Goal: Check status: Check status

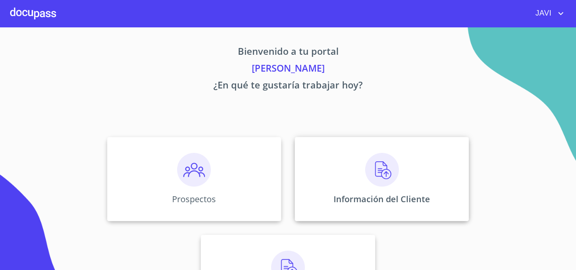
click at [376, 172] on img at bounding box center [382, 170] width 34 height 34
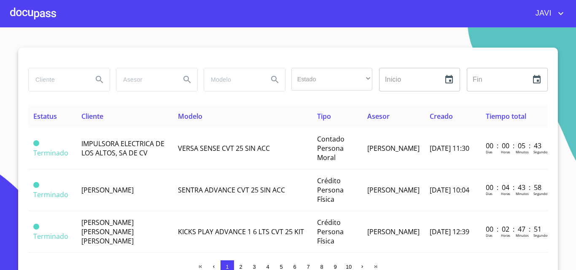
click at [46, 78] on input "search" at bounding box center [57, 79] width 57 height 23
type input "[PERSON_NAME]"
click at [96, 78] on icon "Search" at bounding box center [99, 80] width 10 height 10
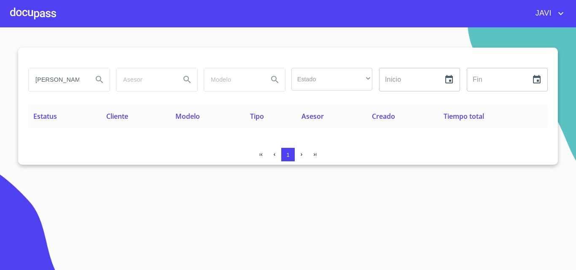
click at [32, 15] on div at bounding box center [33, 13] width 46 height 27
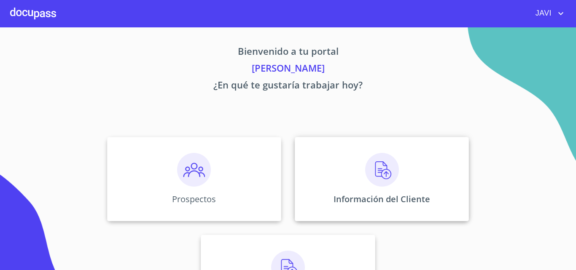
click at [378, 168] on img at bounding box center [382, 170] width 34 height 34
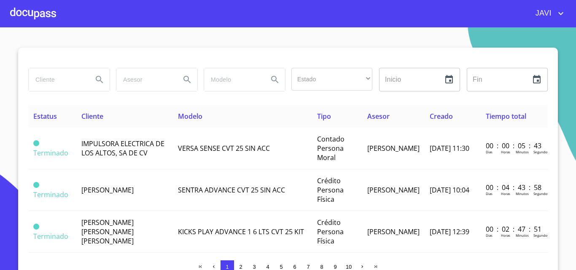
click at [52, 79] on input "search" at bounding box center [57, 79] width 57 height 23
click at [95, 78] on icon "Search" at bounding box center [99, 80] width 10 height 10
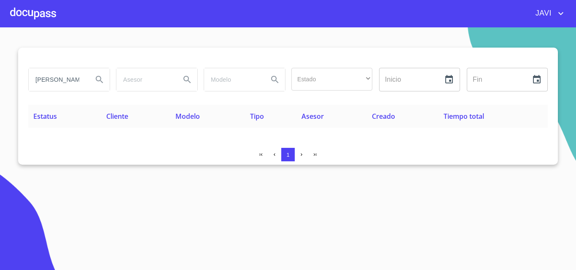
click at [78, 78] on input "[PERSON_NAME]" at bounding box center [57, 79] width 57 height 23
type input "O"
click at [100, 81] on icon "Search" at bounding box center [99, 79] width 7 height 7
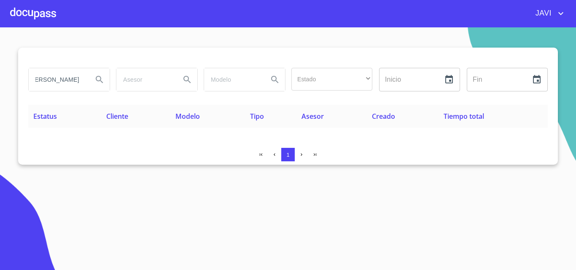
scroll to position [0, 0]
click at [90, 78] on button "Search" at bounding box center [99, 80] width 20 height 20
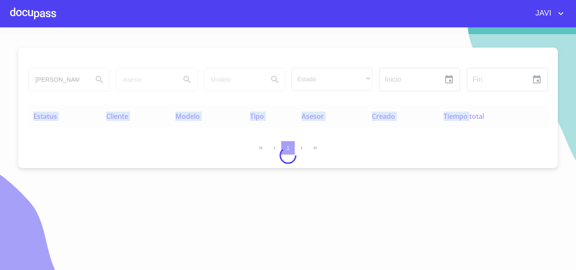
click at [89, 78] on div at bounding box center [288, 155] width 576 height 243
click at [85, 78] on div at bounding box center [288, 155] width 576 height 243
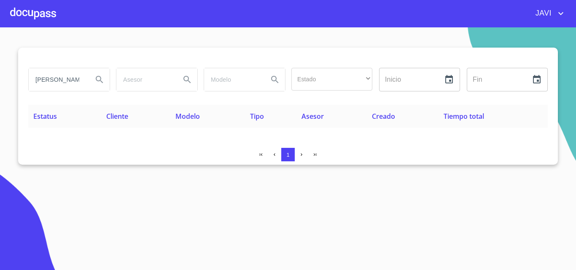
click at [78, 79] on input "[PERSON_NAME]" at bounding box center [57, 79] width 57 height 23
type input "E"
type input "A"
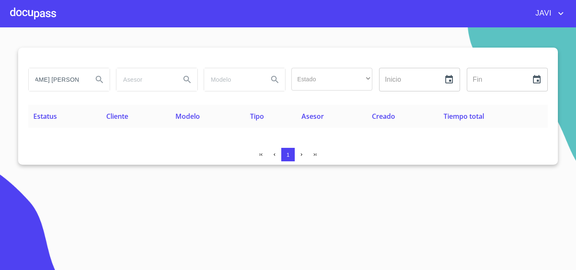
click at [96, 81] on icon "Search" at bounding box center [99, 80] width 10 height 10
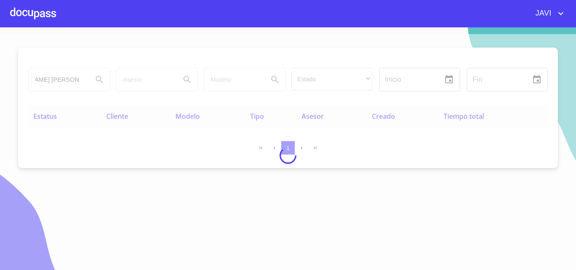
scroll to position [0, 0]
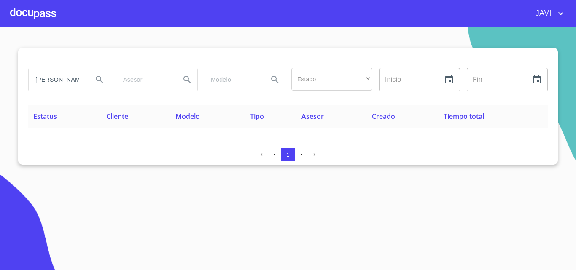
click at [83, 80] on input "[PERSON_NAME] [PERSON_NAME]" at bounding box center [57, 79] width 57 height 23
type input "D"
type input "[PERSON_NAME]"
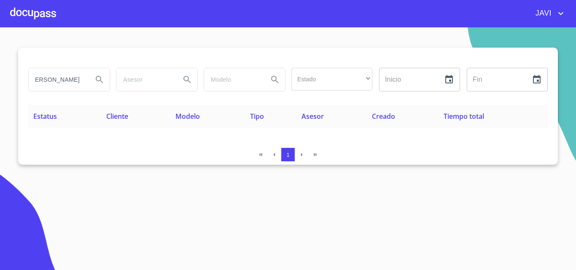
click at [96, 78] on icon "Search" at bounding box center [99, 80] width 10 height 10
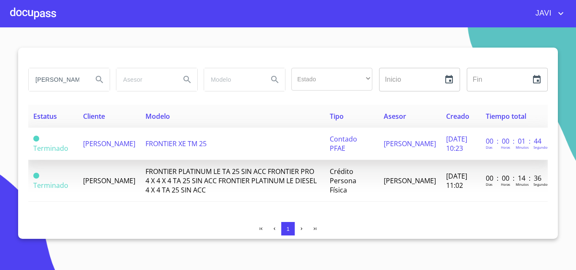
click at [187, 140] on span "FRONTIER XE TM 25" at bounding box center [175, 143] width 61 height 9
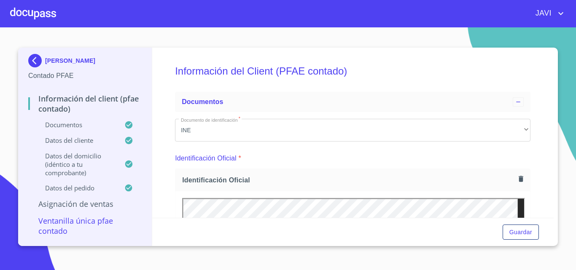
scroll to position [69, 0]
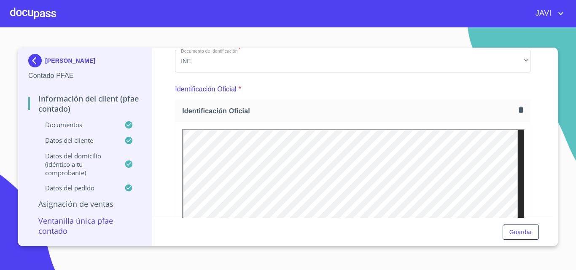
click at [26, 12] on div at bounding box center [33, 13] width 46 height 27
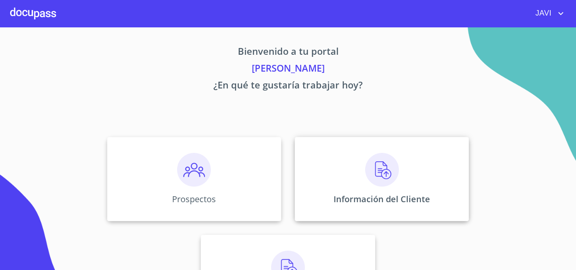
click at [382, 168] on img at bounding box center [382, 170] width 34 height 34
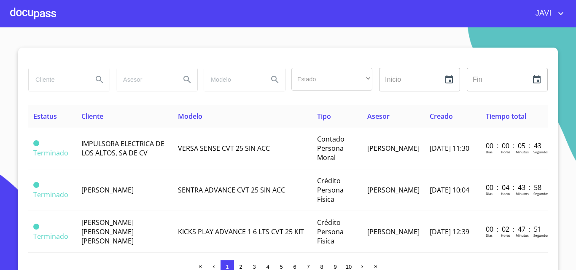
click at [39, 81] on input "search" at bounding box center [57, 79] width 57 height 23
type input "[PERSON_NAME]"
click at [94, 78] on icon "Search" at bounding box center [99, 80] width 10 height 10
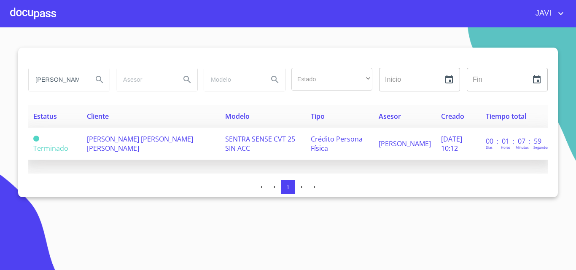
click at [160, 141] on span "[PERSON_NAME] [PERSON_NAME] [PERSON_NAME]" at bounding box center [140, 143] width 106 height 19
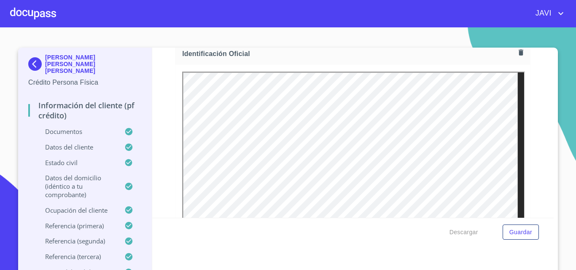
click at [24, 8] on div at bounding box center [33, 13] width 46 height 27
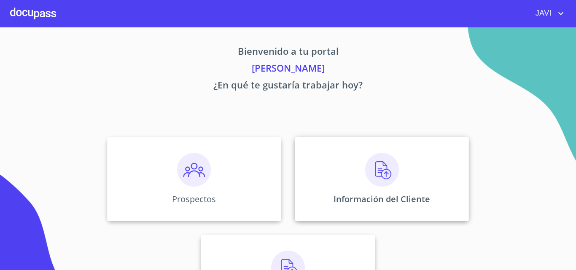
click at [384, 172] on img at bounding box center [382, 170] width 34 height 34
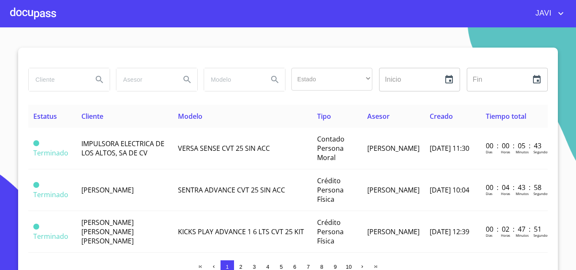
click at [65, 80] on input "search" at bounding box center [57, 79] width 57 height 23
click at [96, 77] on icon "Search" at bounding box center [99, 79] width 7 height 7
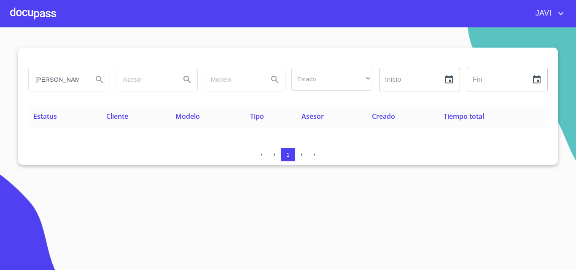
click at [81, 80] on input "[PERSON_NAME]" at bounding box center [57, 79] width 57 height 23
click at [72, 80] on input "[PERSON_NAME]" at bounding box center [57, 79] width 57 height 23
click at [72, 80] on input "AHI" at bounding box center [57, 79] width 57 height 23
type input "A"
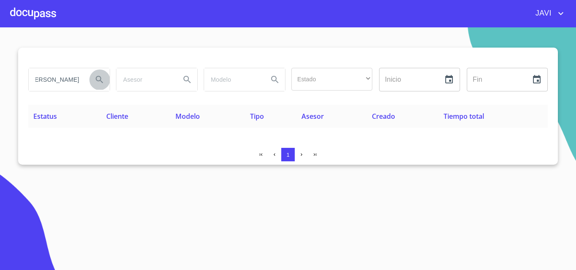
click at [99, 78] on icon "Search" at bounding box center [99, 80] width 10 height 10
click at [77, 81] on input "[PERSON_NAME]" at bounding box center [57, 79] width 57 height 23
type input "D"
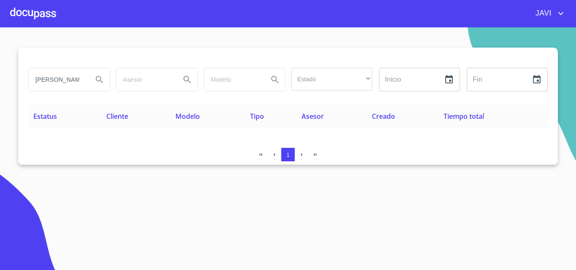
type input "[PERSON_NAME]"
click at [100, 78] on icon "Search" at bounding box center [99, 80] width 10 height 10
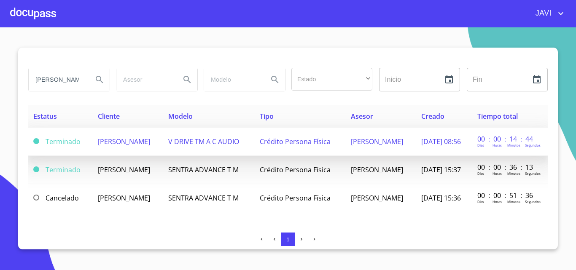
click at [296, 143] on span "Crédito Persona Física" at bounding box center [295, 141] width 71 height 9
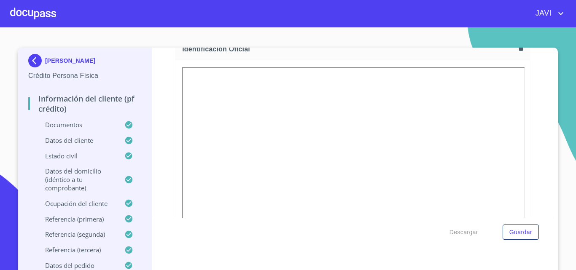
scroll to position [126, 0]
click at [32, 11] on div at bounding box center [33, 13] width 46 height 27
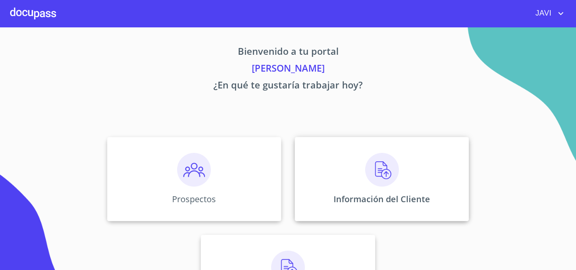
click at [381, 171] on img at bounding box center [382, 170] width 34 height 34
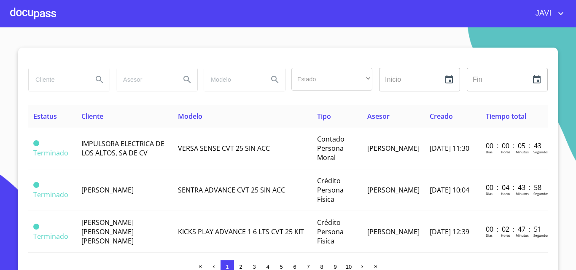
click at [50, 86] on input "search" at bounding box center [57, 79] width 57 height 23
type input "[PERSON_NAME]"
click at [97, 78] on icon "Search" at bounding box center [99, 79] width 7 height 7
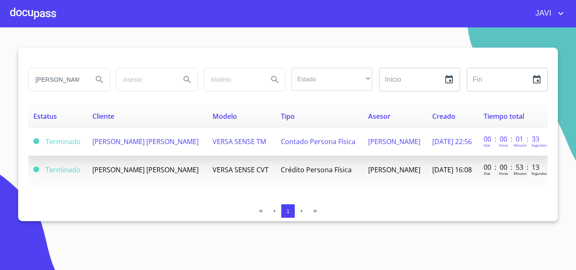
click at [330, 142] on span "Contado Persona Física" at bounding box center [318, 141] width 75 height 9
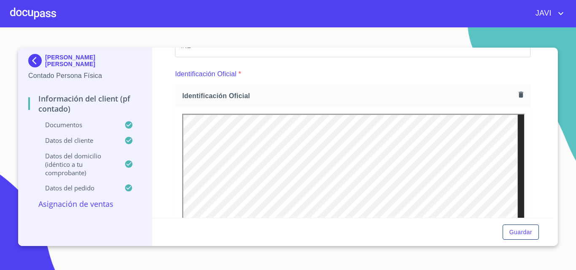
scroll to position [126, 0]
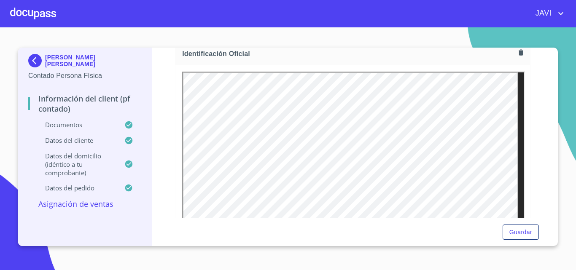
click at [31, 14] on div at bounding box center [33, 13] width 46 height 27
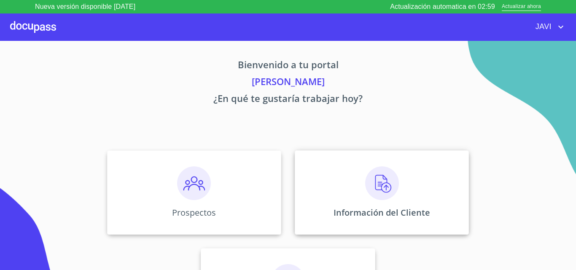
click at [378, 185] on img at bounding box center [382, 184] width 34 height 34
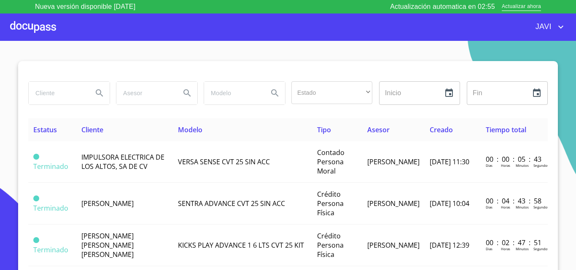
click at [56, 94] on input "search" at bounding box center [57, 93] width 57 height 23
type input "LOGISTICA INTEGRAL"
click at [94, 91] on icon "Search" at bounding box center [99, 93] width 10 height 10
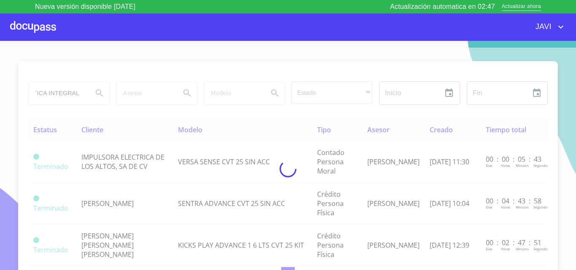
scroll to position [0, 0]
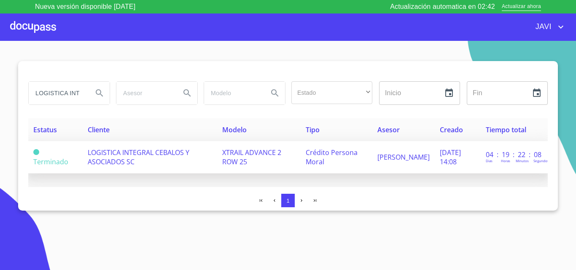
click at [161, 154] on span "LOGISTICA INTEGRAL CEBALOS Y ASOCIADOS SC" at bounding box center [139, 157] width 102 height 19
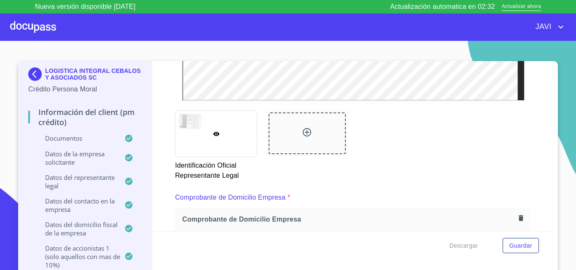
click at [213, 135] on icon at bounding box center [216, 134] width 7 height 7
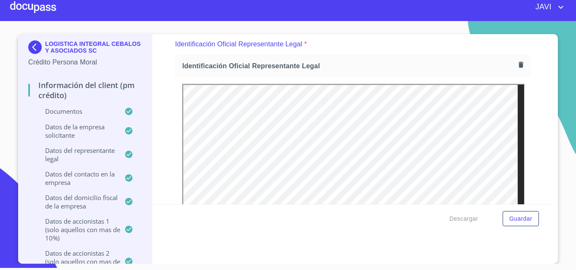
click at [27, 9] on div at bounding box center [33, 7] width 46 height 27
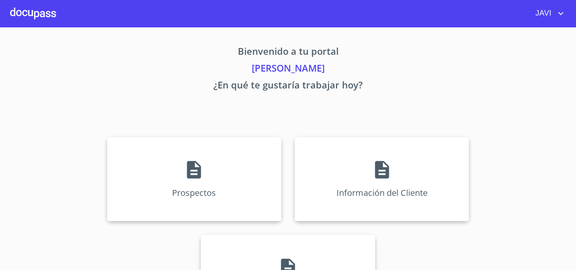
scroll to position [13, 0]
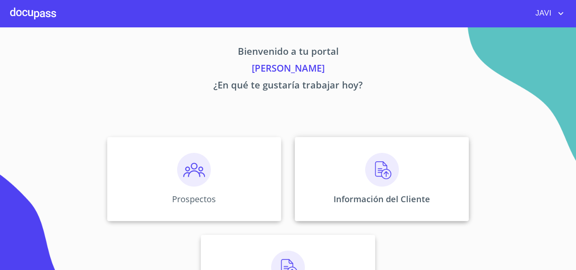
click at [381, 176] on img at bounding box center [382, 170] width 34 height 34
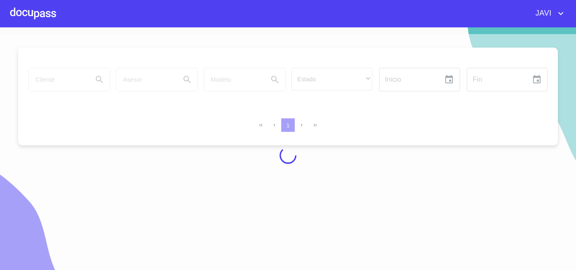
click at [46, 81] on div at bounding box center [288, 155] width 576 height 243
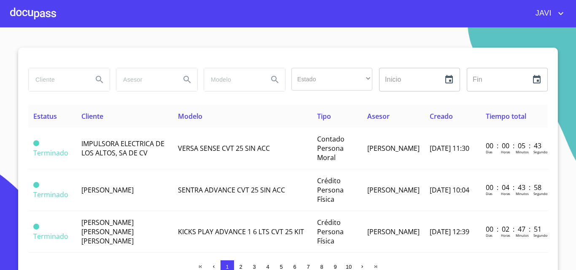
click at [46, 81] on input "search" at bounding box center [57, 79] width 57 height 23
type input "[PERSON_NAME]"
click at [96, 78] on icon "Search" at bounding box center [99, 80] width 10 height 10
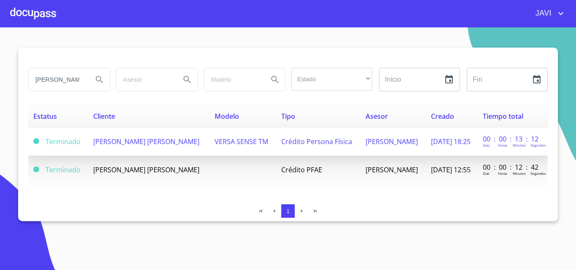
click at [142, 143] on span "[PERSON_NAME] [PERSON_NAME]" at bounding box center [146, 141] width 106 height 9
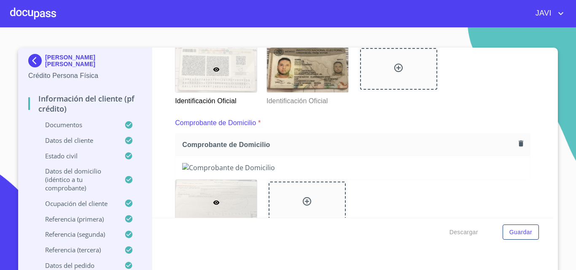
scroll to position [253, 0]
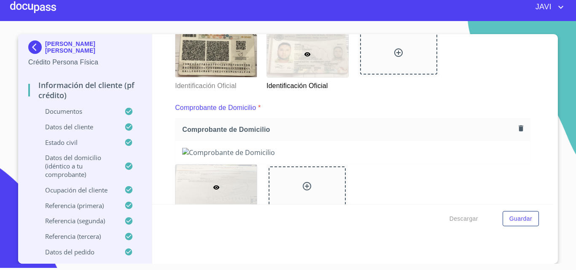
scroll to position [126, 0]
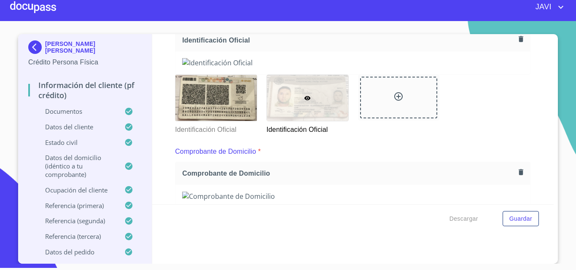
click at [435, 67] on img at bounding box center [352, 62] width 341 height 9
click at [527, 75] on div "Información del cliente (PF crédito) Documentos Documento de identificación   *…" at bounding box center [353, 119] width 402 height 170
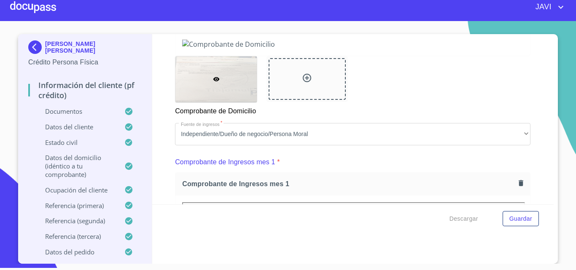
scroll to position [337, 0]
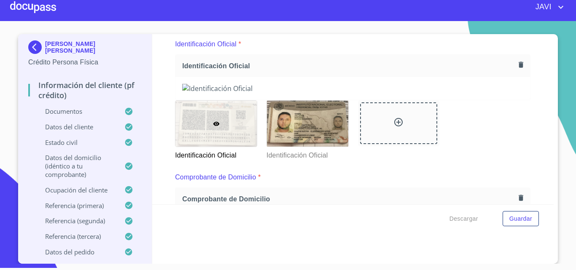
scroll to position [227, 0]
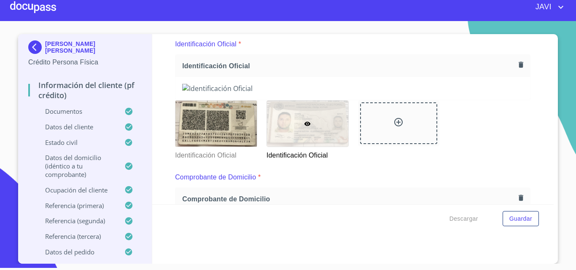
click at [448, 93] on img at bounding box center [352, 88] width 341 height 9
drag, startPoint x: 448, startPoint y: 109, endPoint x: 529, endPoint y: 51, distance: 99.7
click at [529, 51] on div "Información del cliente (PF crédito) Documentos Documento de identificación   *…" at bounding box center [353, 119] width 402 height 170
click at [27, 8] on div at bounding box center [33, 7] width 46 height 27
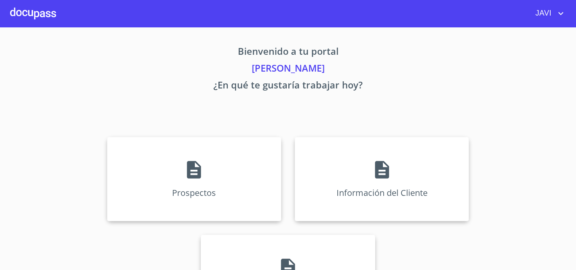
scroll to position [13, 0]
